Goal: Communication & Community: Ask a question

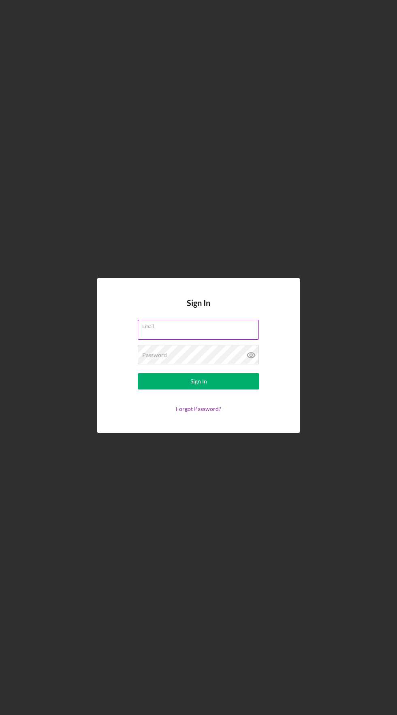
click at [242, 340] on div "Email" at bounding box center [198, 330] width 121 height 20
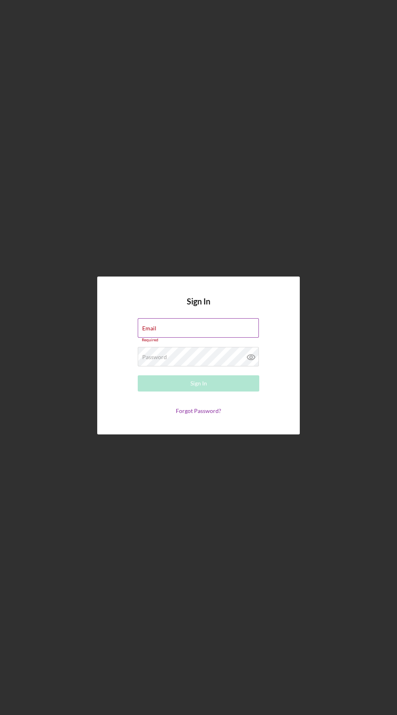
click at [235, 343] on div "Email Required" at bounding box center [198, 330] width 121 height 24
type input "[EMAIL_ADDRESS][DOMAIN_NAME]"
click at [138, 375] on button "Sign In" at bounding box center [198, 383] width 121 height 16
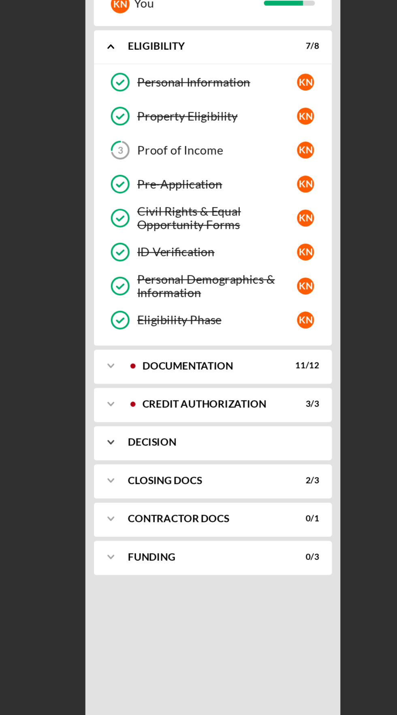
click at [111, 353] on icon "Icon/Expander" at bounding box center [109, 353] width 16 height 16
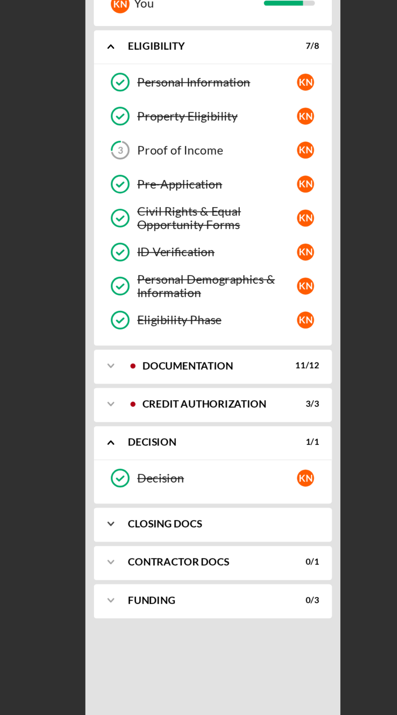
click at [107, 392] on icon "Icon/Expander" at bounding box center [109, 392] width 16 height 16
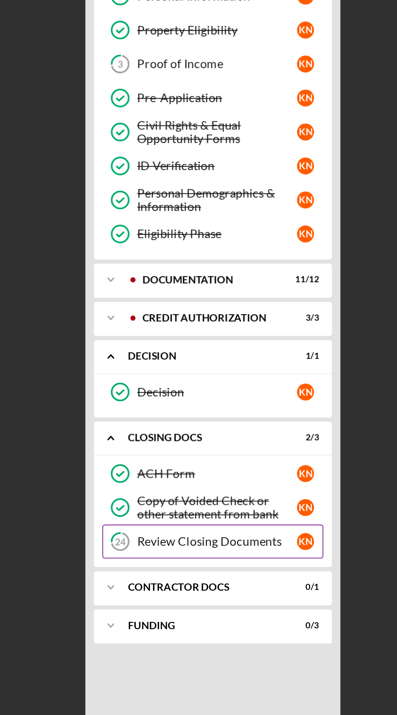
click at [131, 439] on div "Review Closing Documents" at bounding box center [160, 441] width 76 height 6
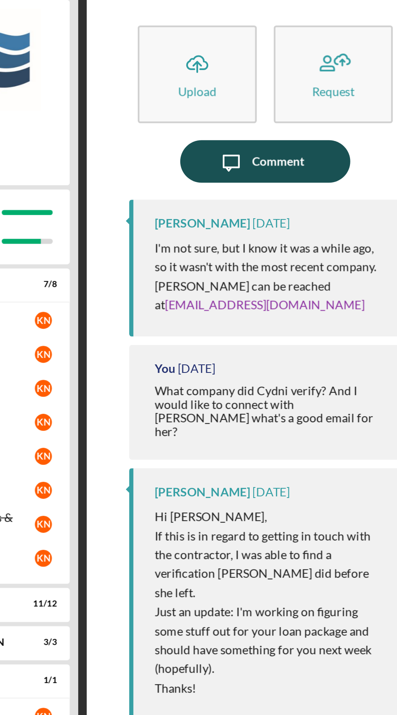
click at [279, 111] on button "Icon/Message Comment" at bounding box center [307, 105] width 81 height 20
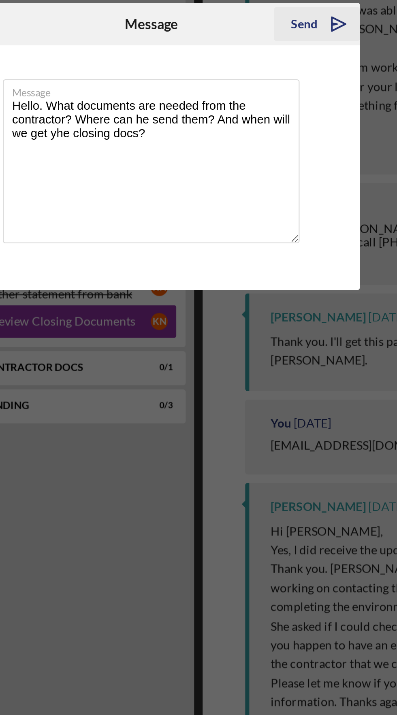
type textarea "Hello. What documents are needed from the contractor? Where can he send them? A…"
click at [278, 304] on icon "Icon/icon-invite-send" at bounding box center [287, 299] width 20 height 20
